Goal: Information Seeking & Learning: Learn about a topic

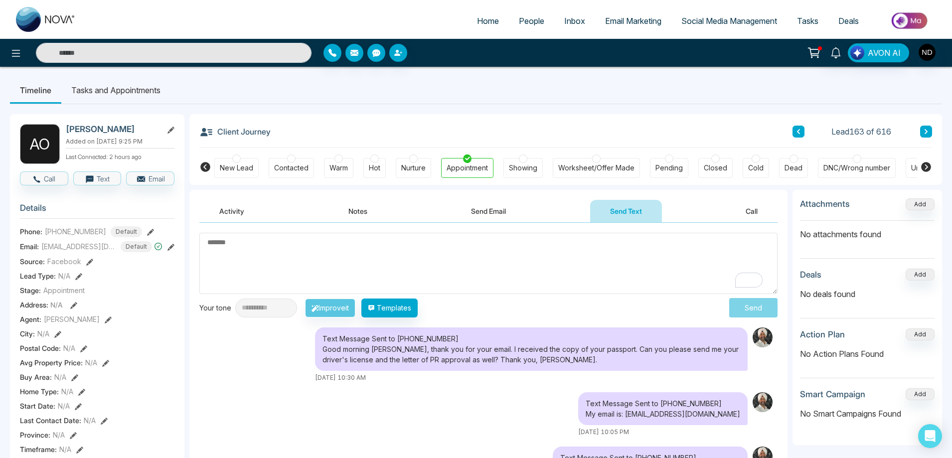
click at [533, 23] on span "People" at bounding box center [531, 21] width 25 height 10
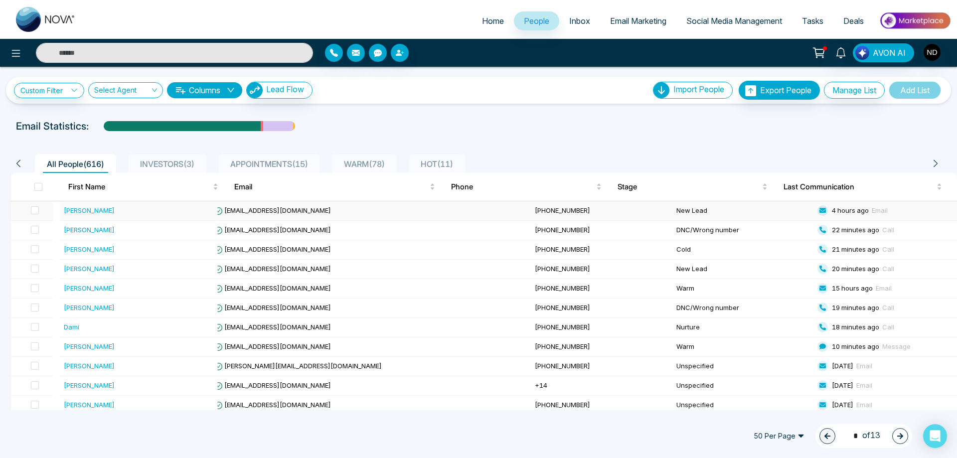
click at [99, 209] on div "[PERSON_NAME]" at bounding box center [89, 210] width 51 height 10
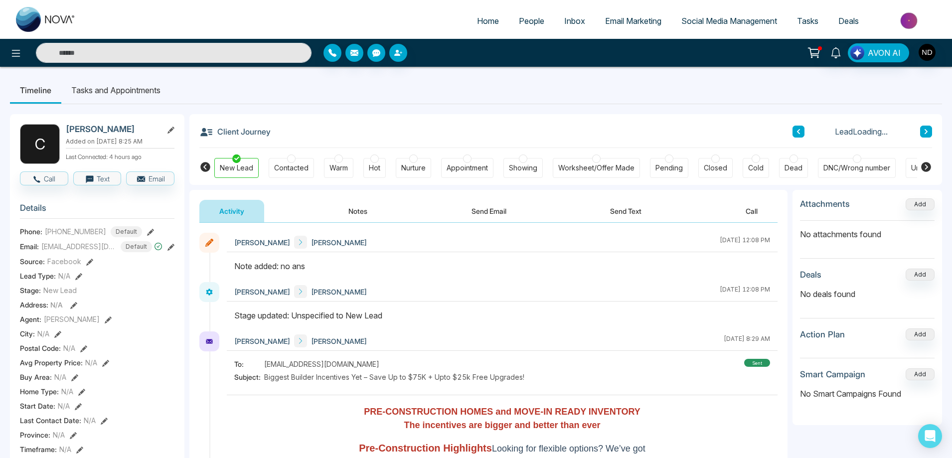
click at [354, 209] on button "Notes" at bounding box center [357, 211] width 59 height 22
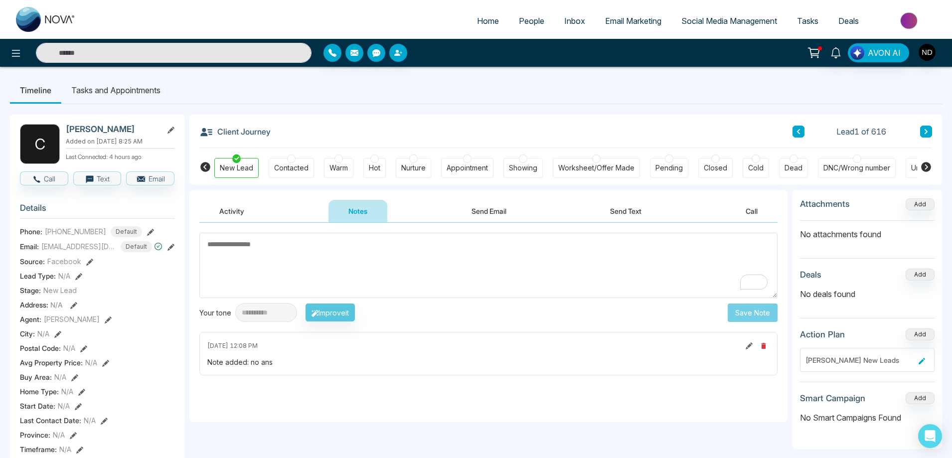
click at [238, 209] on button "Activity" at bounding box center [231, 211] width 65 height 22
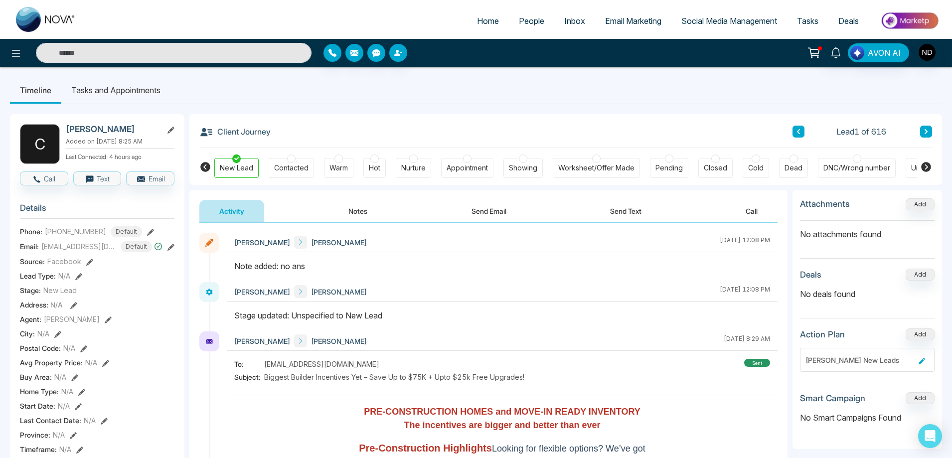
click at [932, 132] on div "Client Journey Lead 1 of 616 New Lead Contacted Warm Hot Nurture Appointment Sh…" at bounding box center [565, 149] width 753 height 71
click at [930, 132] on button at bounding box center [926, 132] width 12 height 12
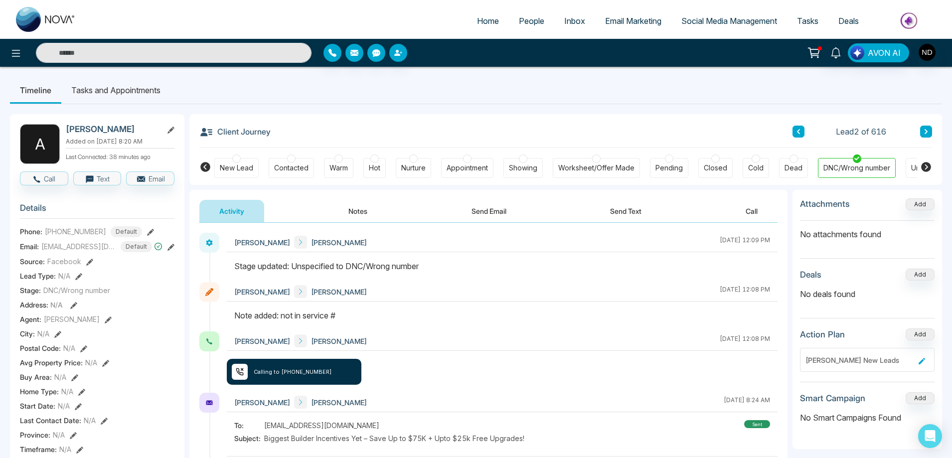
click at [930, 131] on button at bounding box center [926, 132] width 12 height 12
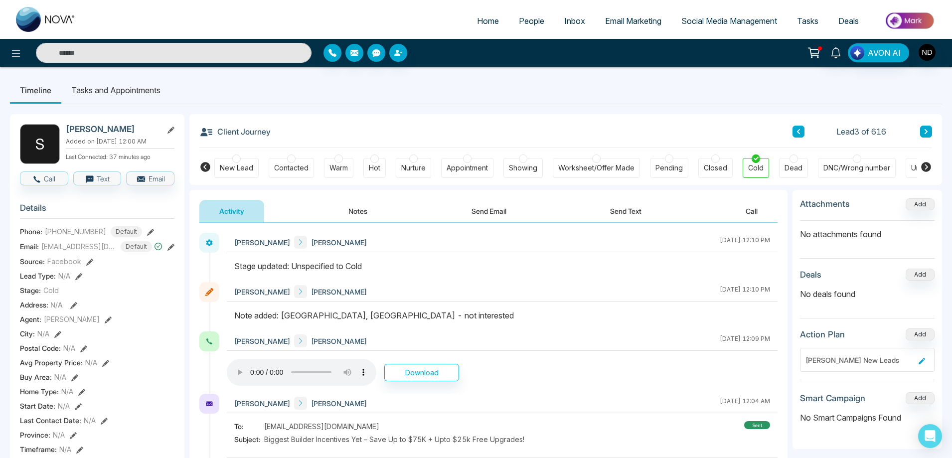
click at [930, 131] on button at bounding box center [926, 132] width 12 height 12
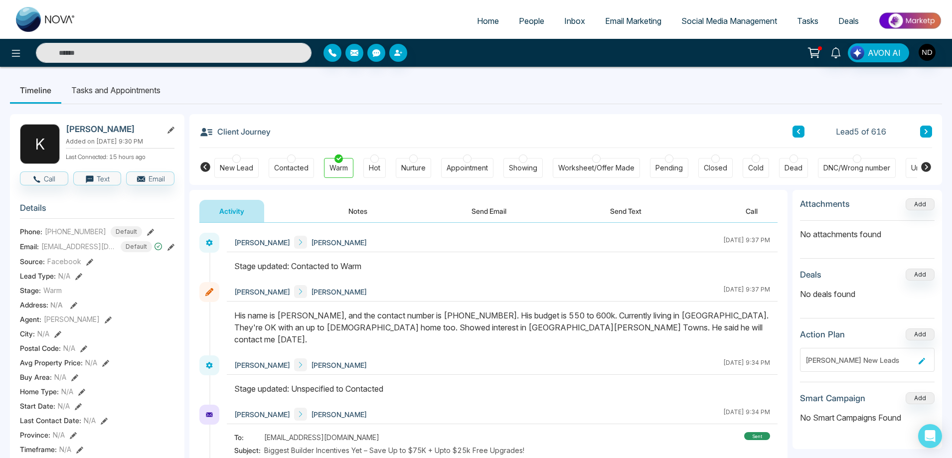
click at [925, 131] on icon at bounding box center [926, 132] width 5 height 6
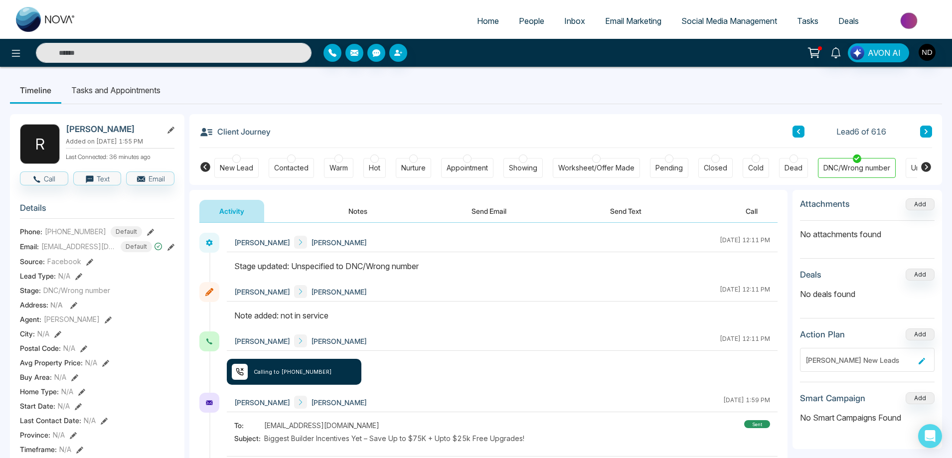
click at [925, 131] on icon at bounding box center [926, 132] width 5 height 6
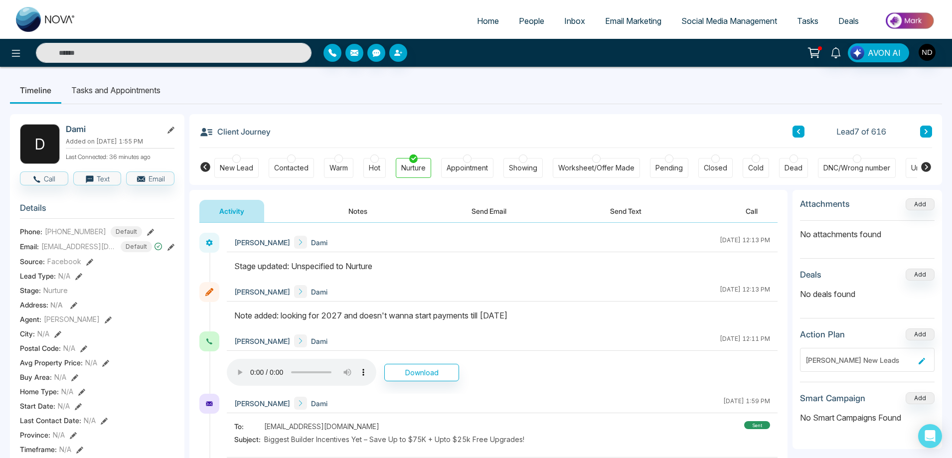
click at [925, 131] on icon at bounding box center [926, 132] width 5 height 6
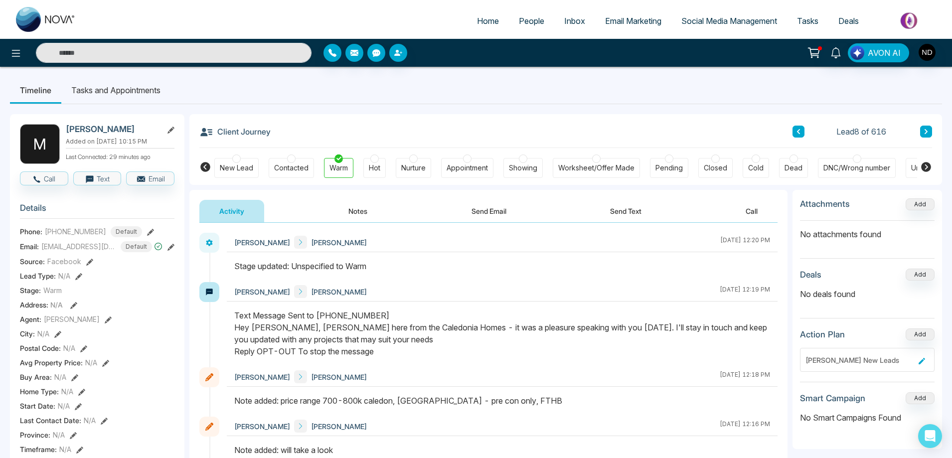
click at [926, 130] on icon at bounding box center [926, 132] width 5 height 6
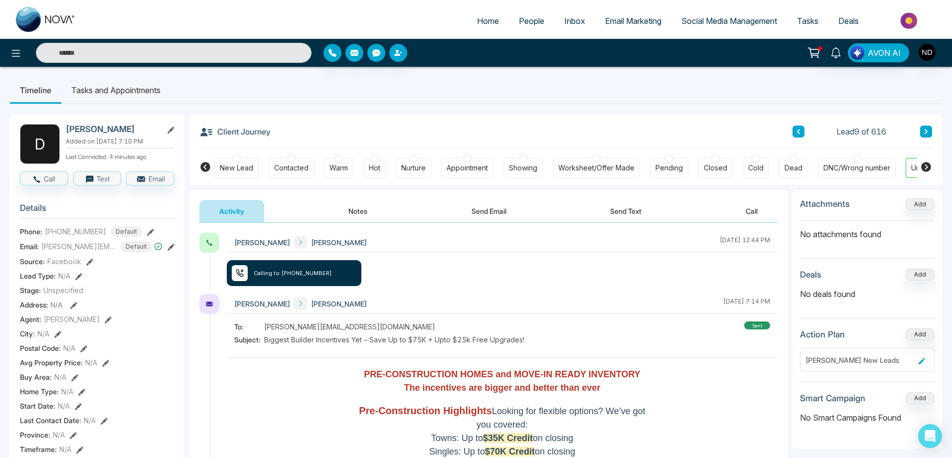
click at [798, 129] on icon at bounding box center [798, 132] width 5 height 6
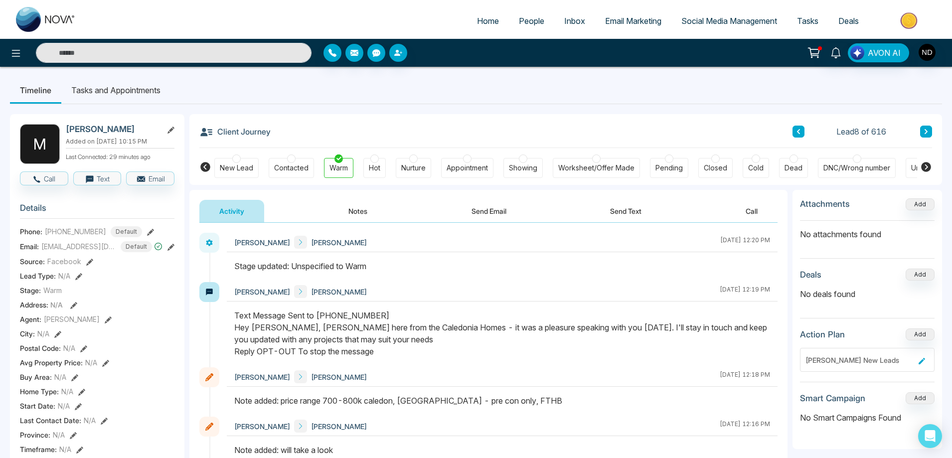
click at [648, 68] on div "Timeline Tasks and Appointments M [PERSON_NAME] Added on [DATE] 10:15 PM Last C…" at bounding box center [476, 462] width 952 height 791
click at [132, 49] on input "text" at bounding box center [174, 53] width 276 height 20
type input "******"
click at [130, 49] on input "******" at bounding box center [174, 53] width 276 height 20
click at [129, 49] on input "text" at bounding box center [174, 53] width 276 height 20
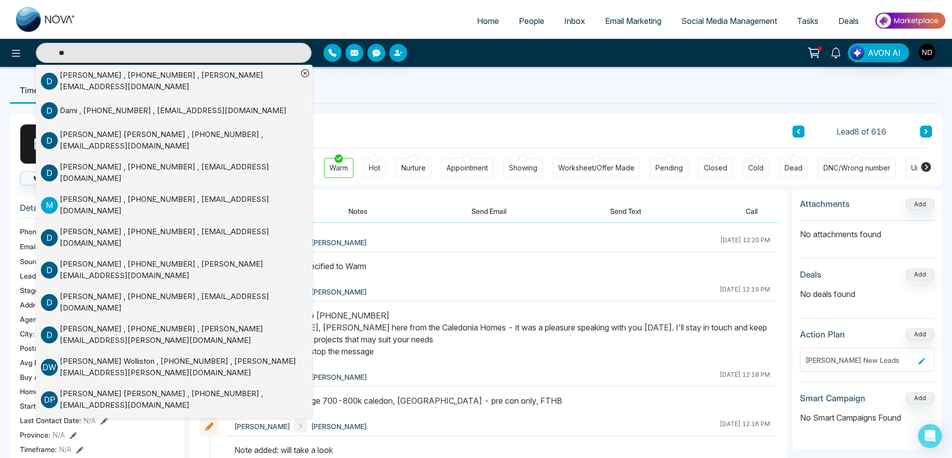
type input "**"
click at [188, 78] on div "[PERSON_NAME] , [PHONE_NUMBER] , [PERSON_NAME][EMAIL_ADDRESS][DOMAIN_NAME]" at bounding box center [179, 81] width 238 height 22
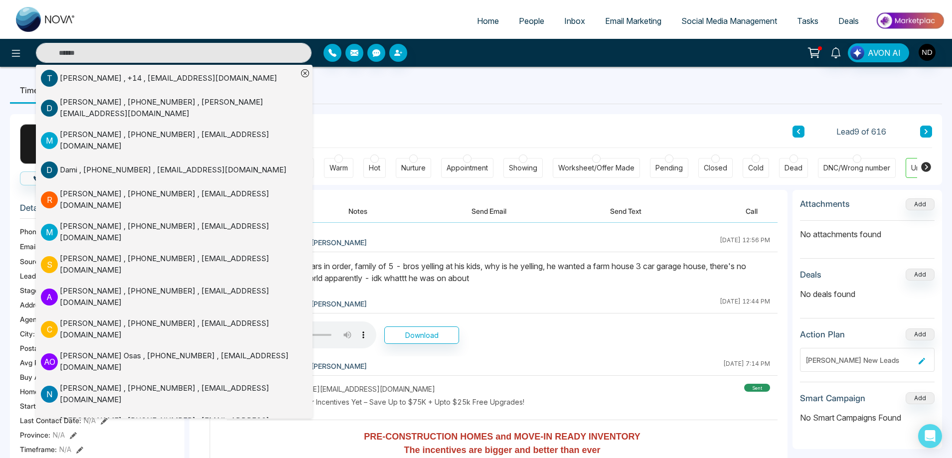
click at [305, 72] on icon at bounding box center [305, 73] width 8 height 8
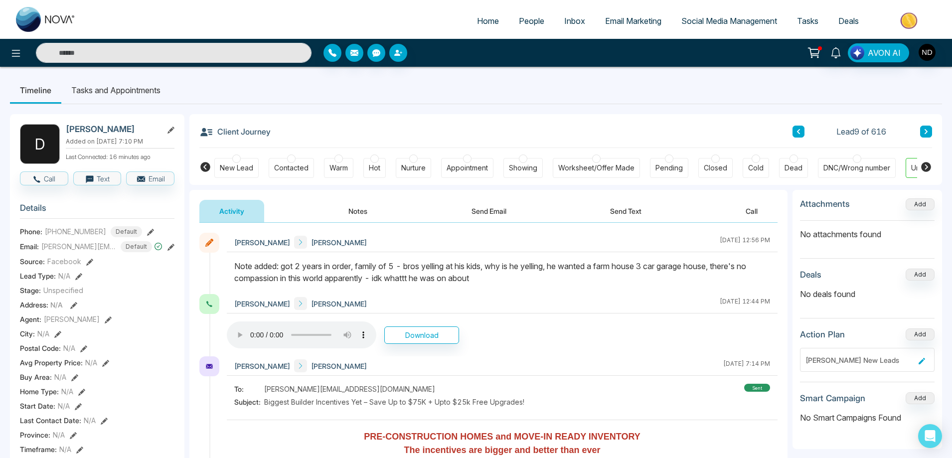
click at [471, 120] on div "Client Journey Lead 9 of 616" at bounding box center [565, 131] width 733 height 34
click at [802, 131] on button at bounding box center [798, 132] width 12 height 12
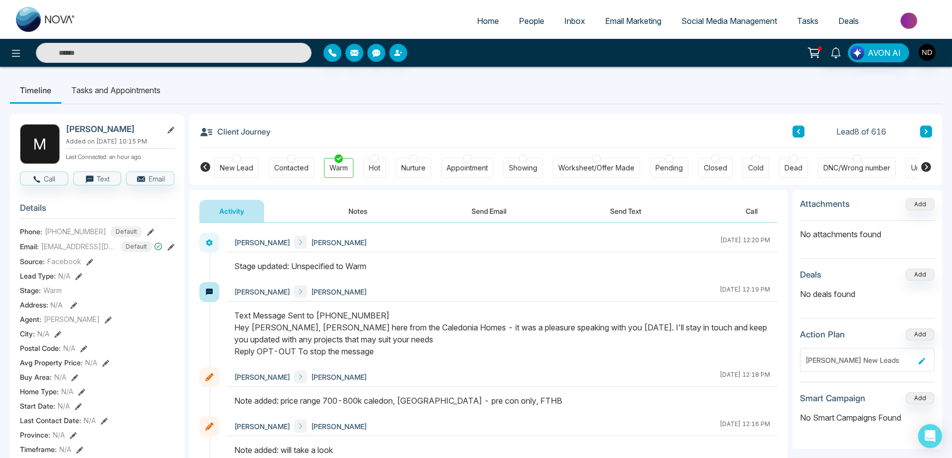
click at [930, 133] on button at bounding box center [926, 132] width 12 height 12
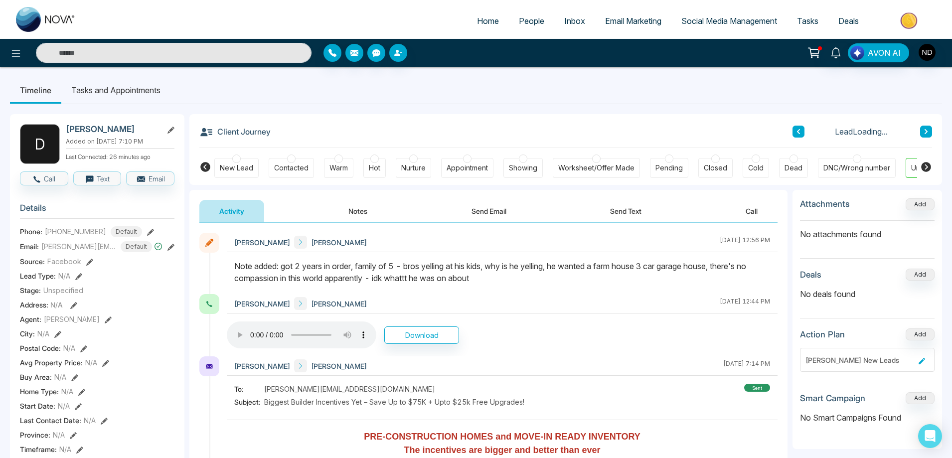
click at [930, 133] on button at bounding box center [926, 132] width 12 height 12
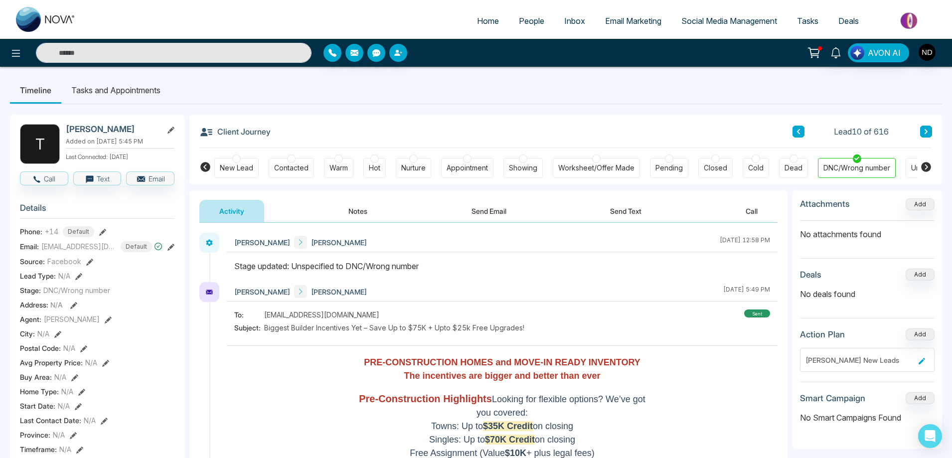
click at [930, 133] on button at bounding box center [926, 132] width 12 height 12
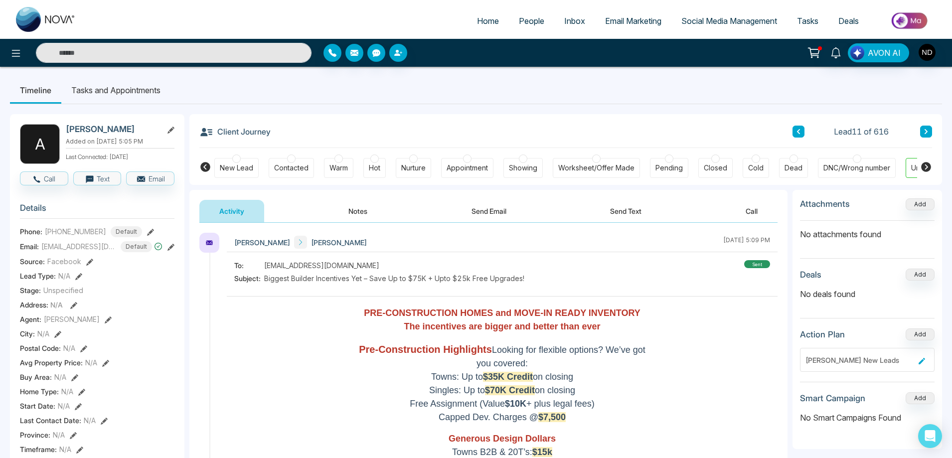
click at [566, 127] on div "Client Journey Lead 11 of 616" at bounding box center [565, 131] width 733 height 34
click at [550, 132] on div "Client Journey Lead 11 of 616" at bounding box center [565, 131] width 733 height 34
